Goal: Find contact information: Find contact information

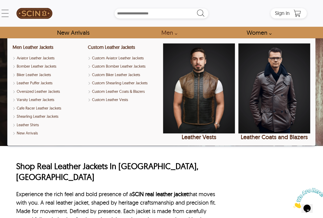
click at [173, 34] on link "Men" at bounding box center [167, 33] width 25 height 12
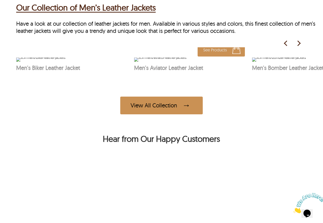
scroll to position [308, 0]
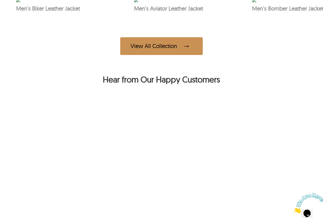
drag, startPoint x: 78, startPoint y: 121, endPoint x: 85, endPoint y: 125, distance: 7.9
click at [65, 2] on img at bounding box center [40, 0] width 49 height 4
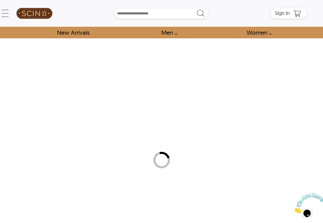
select select "********"
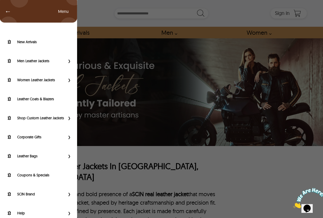
click at [16, 15] on div "← Menu New Arrivals Men Leather Jackets Aviator Leather Jackets Bomber Leather …" at bounding box center [161, 13] width 291 height 27
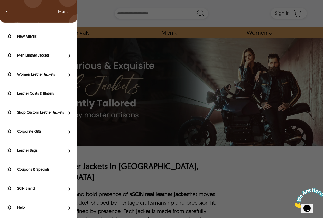
scroll to position [7, 0]
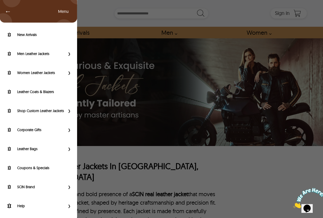
click at [67, 208] on span "Primary Side Menu" at bounding box center [68, 205] width 7 height 5
click at [65, 208] on span "Primary Side Menu" at bounding box center [68, 205] width 7 height 5
click at [23, 208] on label "Help" at bounding box center [41, 205] width 48 height 5
